Goal: Manage account settings

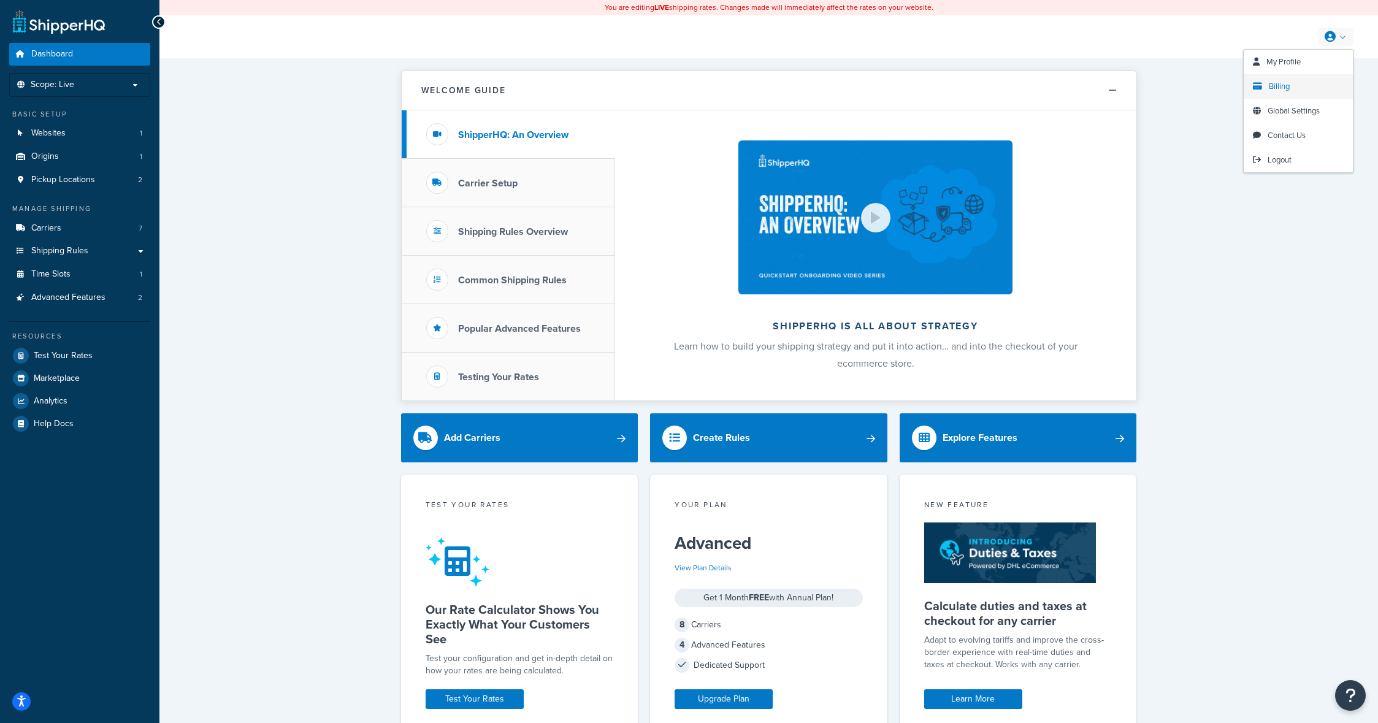
click at [1290, 84] on link "Billing" at bounding box center [1298, 86] width 109 height 25
click at [1339, 37] on link at bounding box center [1335, 37] width 35 height 18
click at [1300, 85] on link "Billing" at bounding box center [1298, 86] width 109 height 25
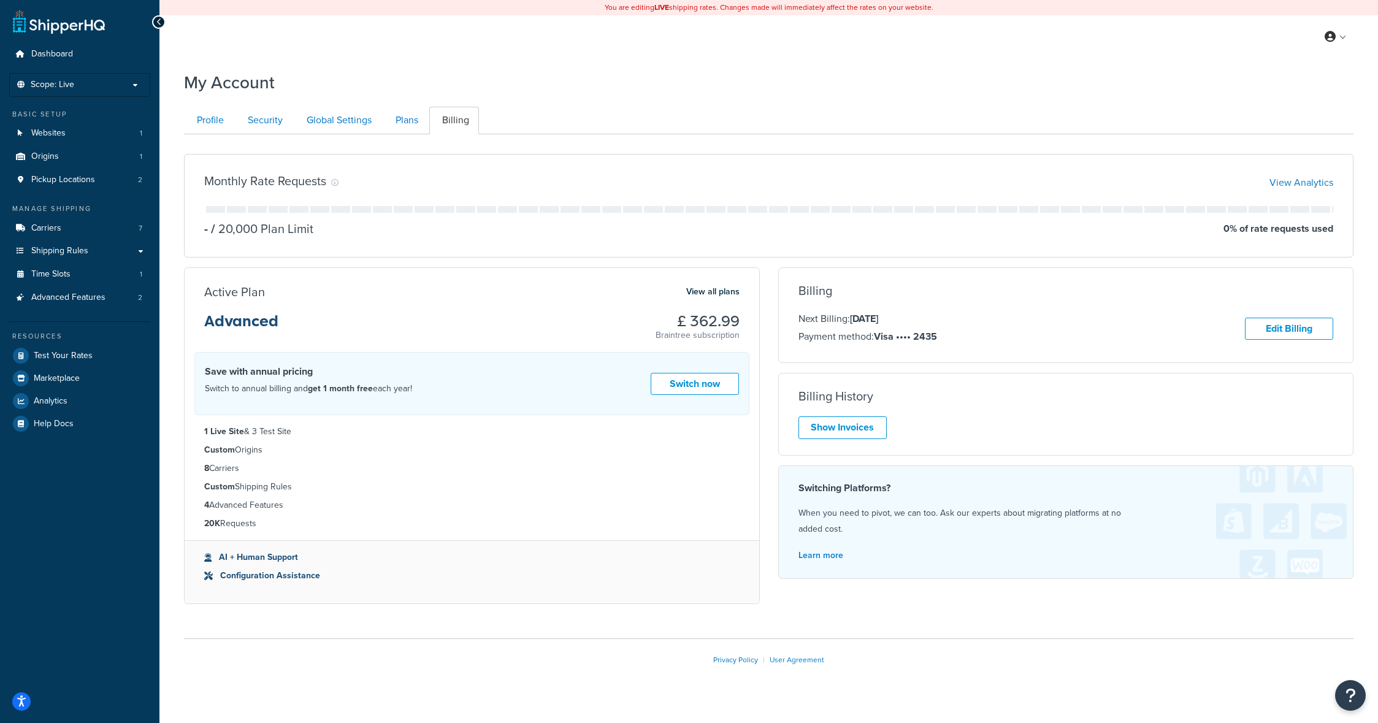
drag, startPoint x: 691, startPoint y: 321, endPoint x: 762, endPoint y: 324, distance: 71.8
click at [762, 324] on div "Active Plan View all plans Advanced £ 362.99 Braintree subscription Switch To A…" at bounding box center [472, 440] width 594 height 346
copy h3 "362.99"
